Goal: Check status: Check status

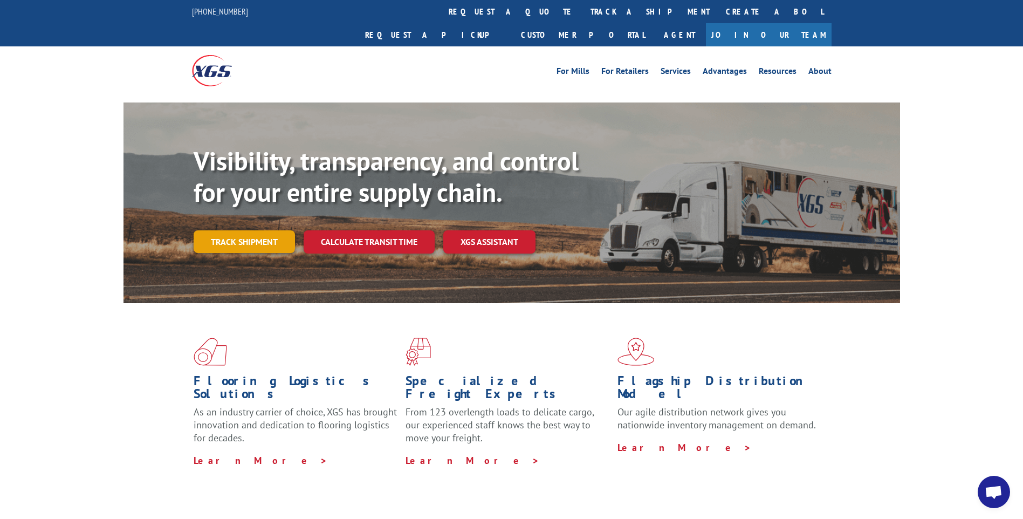
click at [251, 230] on link "Track shipment" at bounding box center [244, 241] width 101 height 23
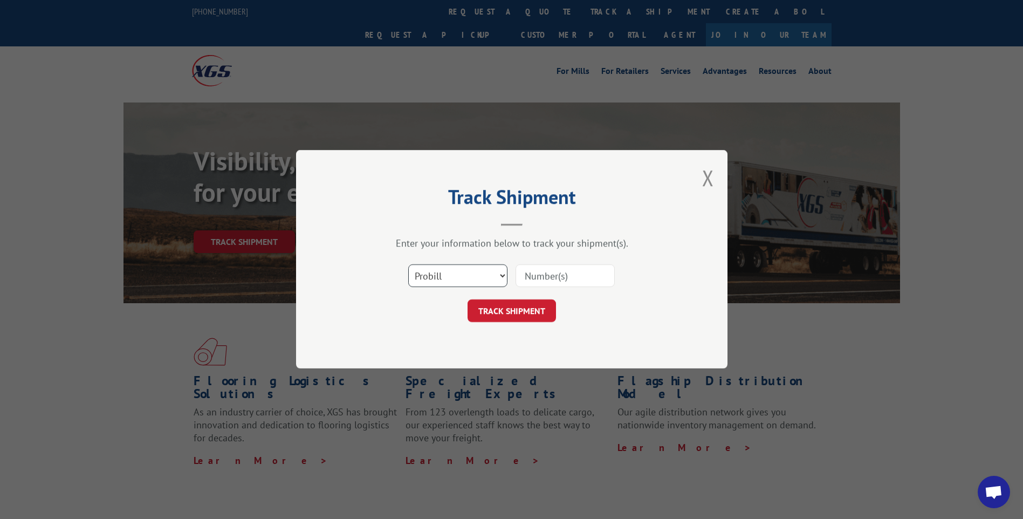
click at [503, 278] on select "Select category... Probill BOL PO" at bounding box center [457, 276] width 99 height 23
select select "bol"
click at [408, 265] on select "Select category... Probill BOL PO" at bounding box center [457, 276] width 99 height 23
click at [534, 273] on input at bounding box center [564, 276] width 99 height 23
type input "370092"
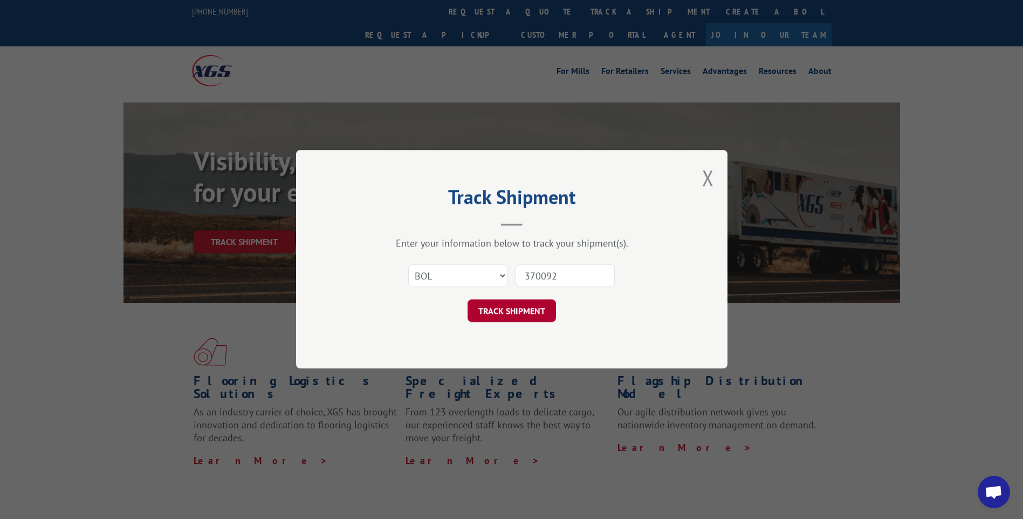
click at [519, 314] on button "TRACK SHIPMENT" at bounding box center [511, 311] width 88 height 23
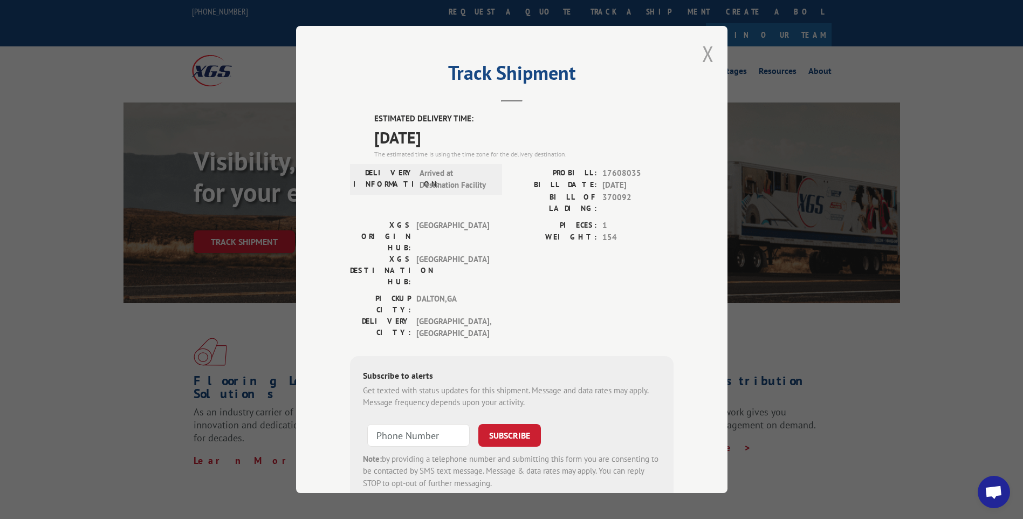
click at [703, 59] on button "Close modal" at bounding box center [708, 53] width 12 height 29
